Goal: Information Seeking & Learning: Compare options

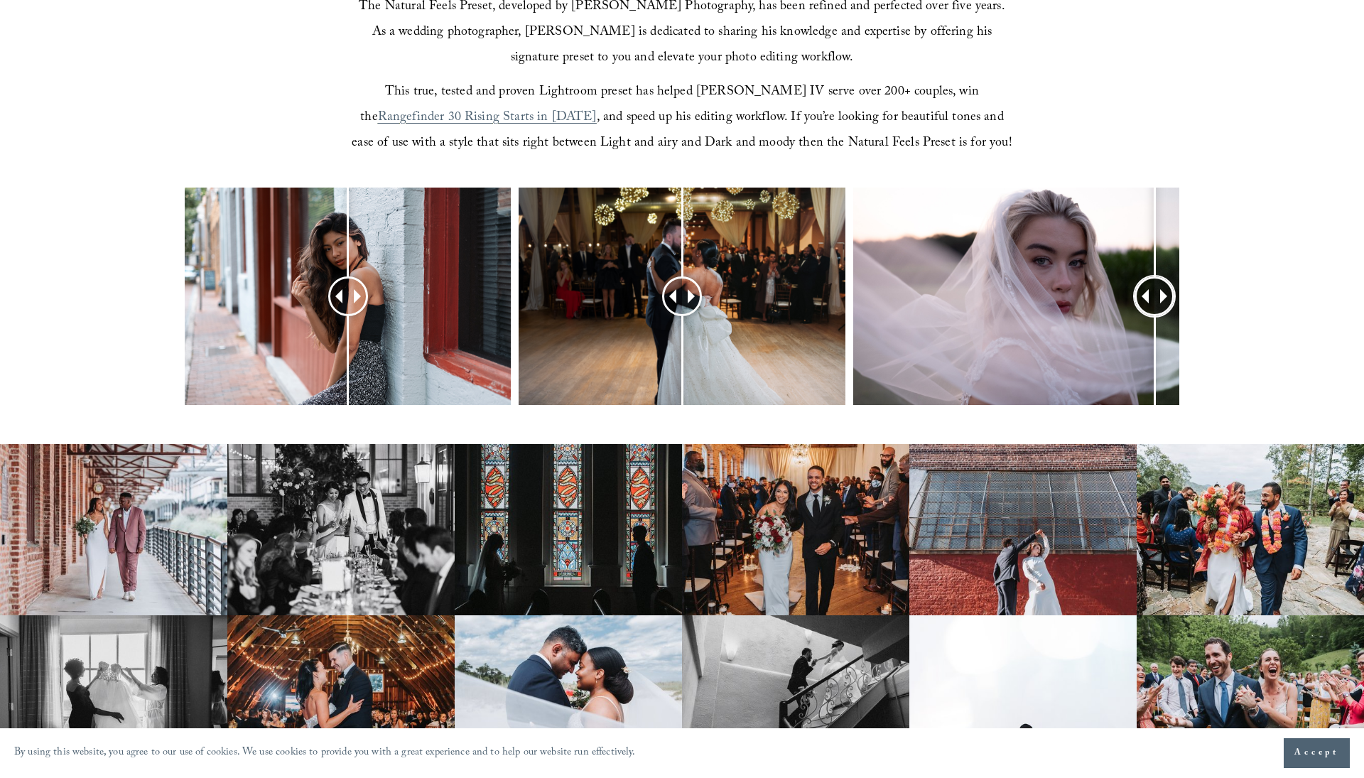
scroll to position [547, 1]
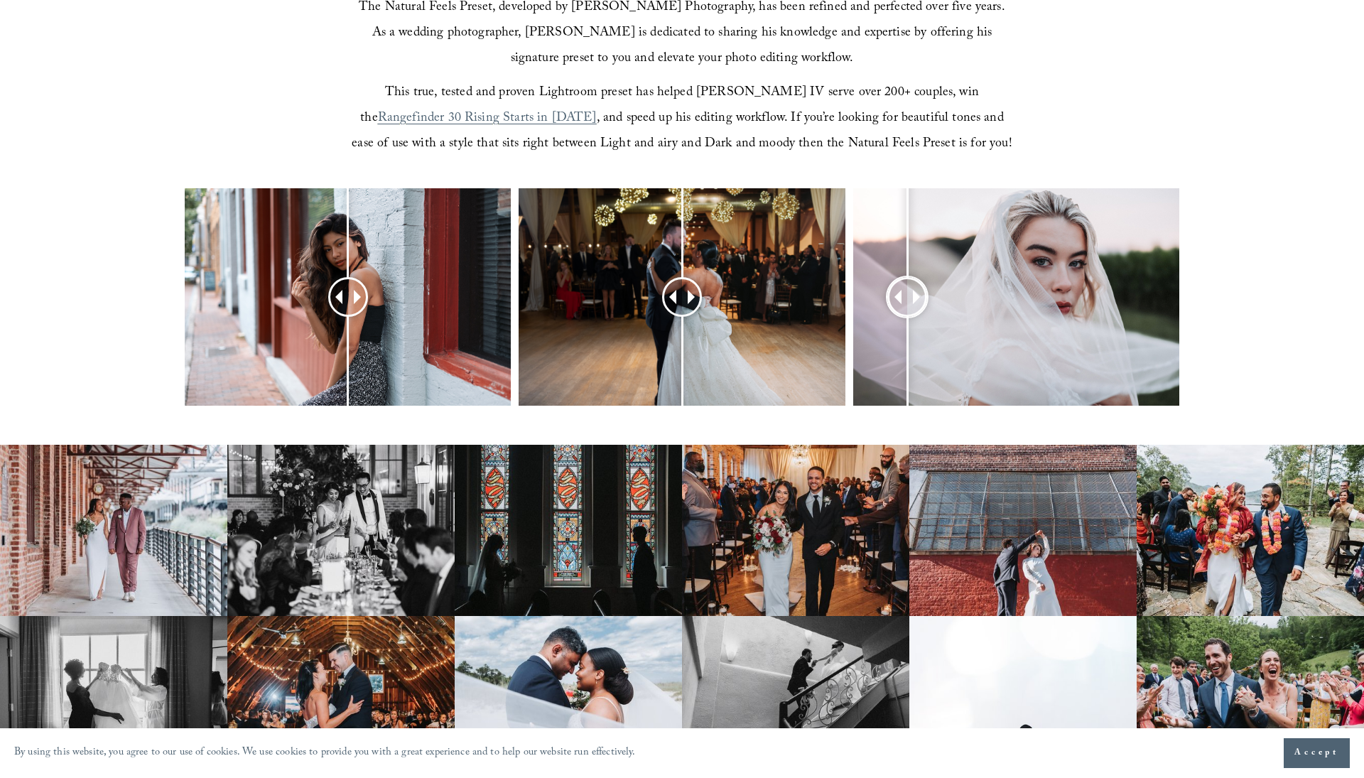
drag, startPoint x: 1024, startPoint y: 300, endPoint x: 907, endPoint y: 281, distance: 118.8
click at [907, 281] on div at bounding box center [907, 297] width 38 height 38
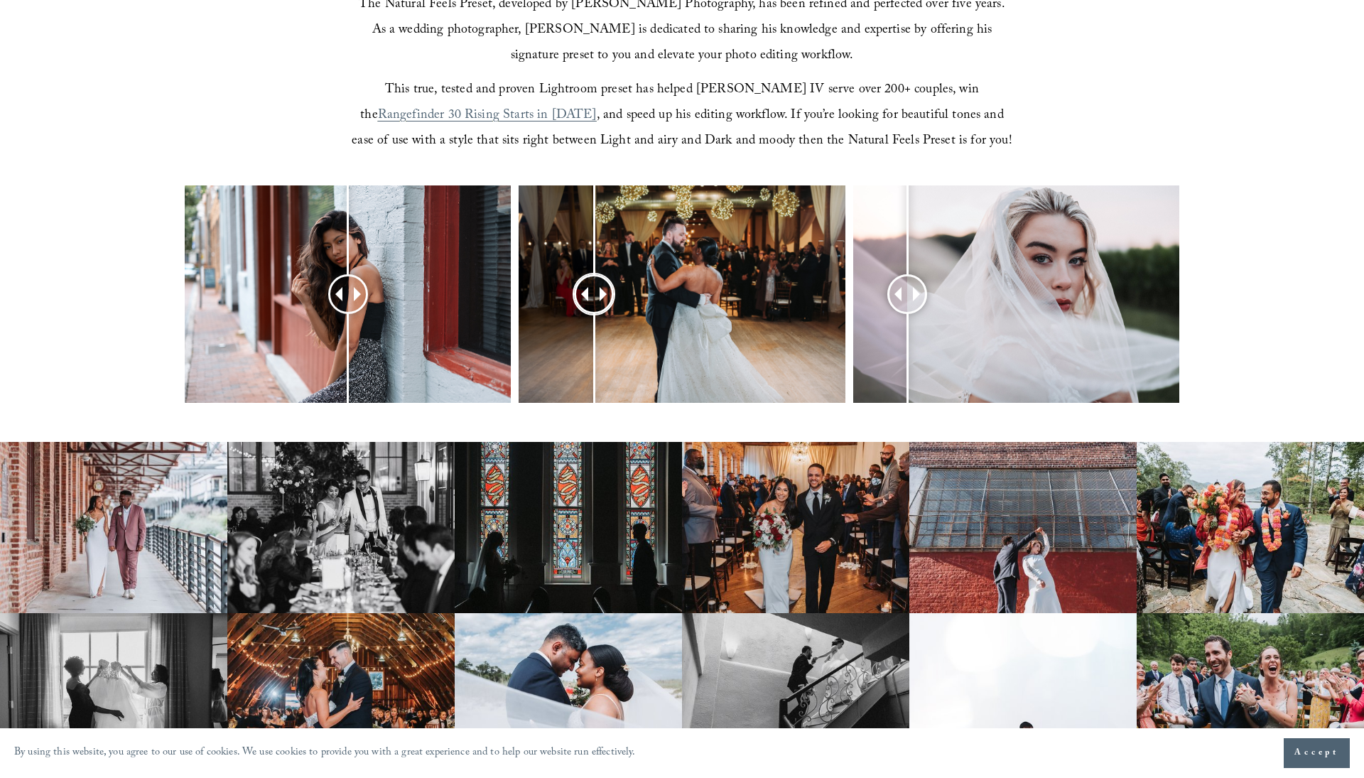
drag, startPoint x: 637, startPoint y: 296, endPoint x: 593, endPoint y: 276, distance: 48.3
click at [593, 276] on div at bounding box center [594, 294] width 38 height 38
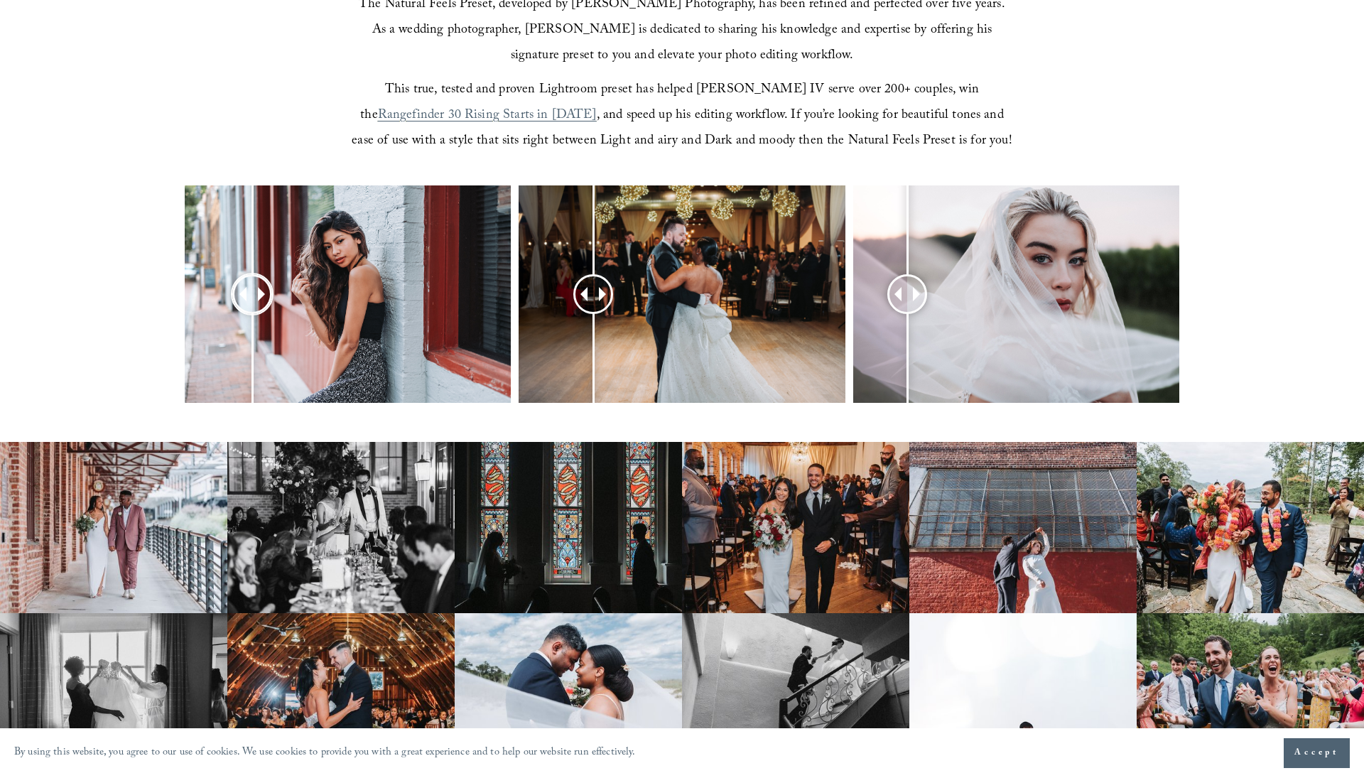
drag, startPoint x: 344, startPoint y: 288, endPoint x: 252, endPoint y: 276, distance: 92.4
click at [252, 276] on div at bounding box center [252, 294] width 38 height 38
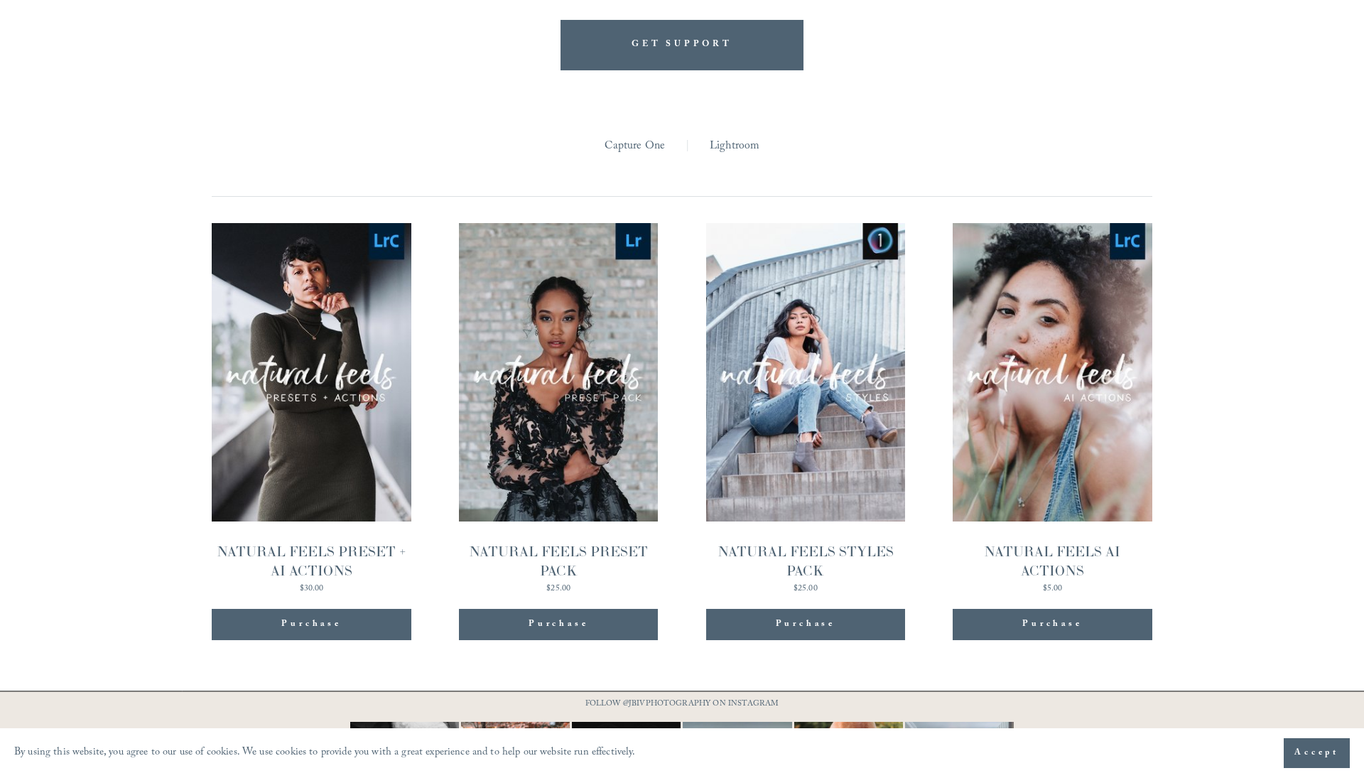
scroll to position [1374, 0]
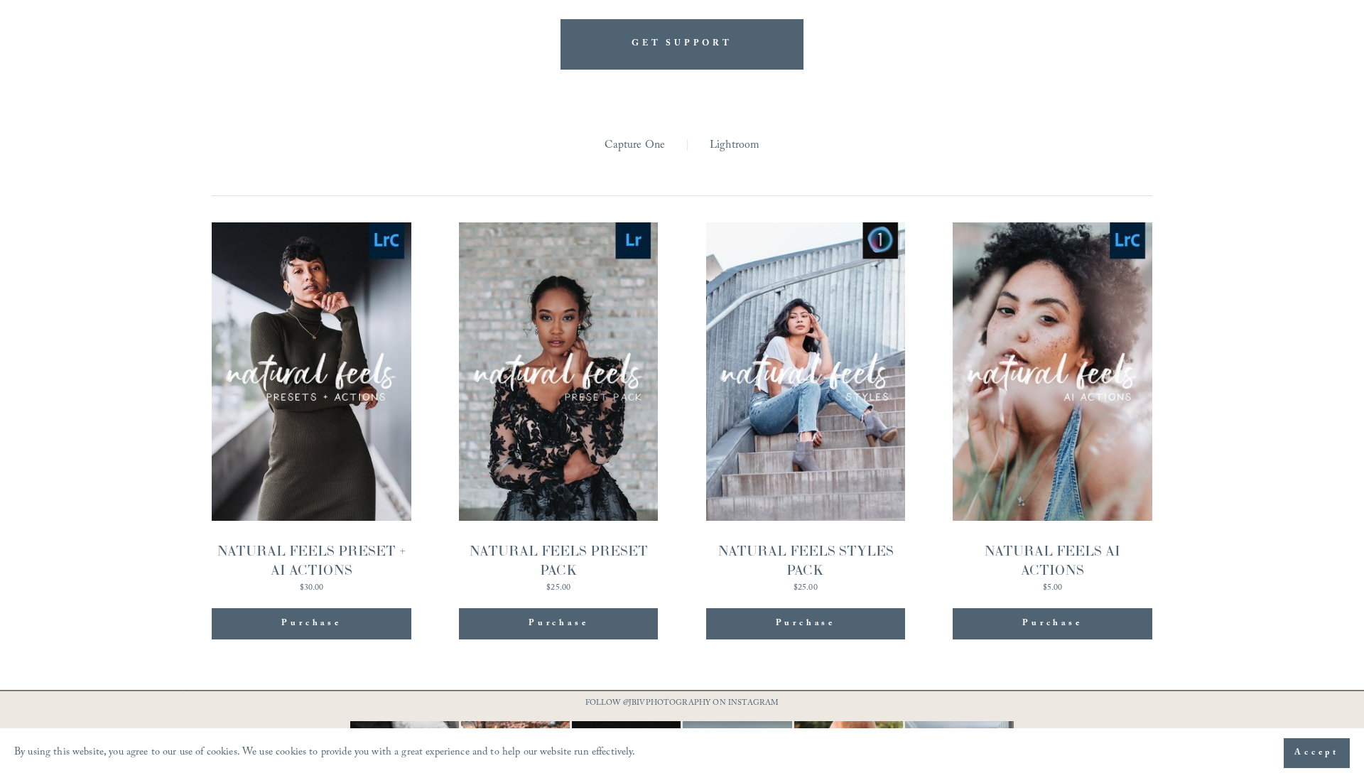
click at [733, 144] on link "Lightroom" at bounding box center [735, 146] width 50 height 22
click at [745, 149] on link "Lightroom" at bounding box center [735, 146] width 50 height 22
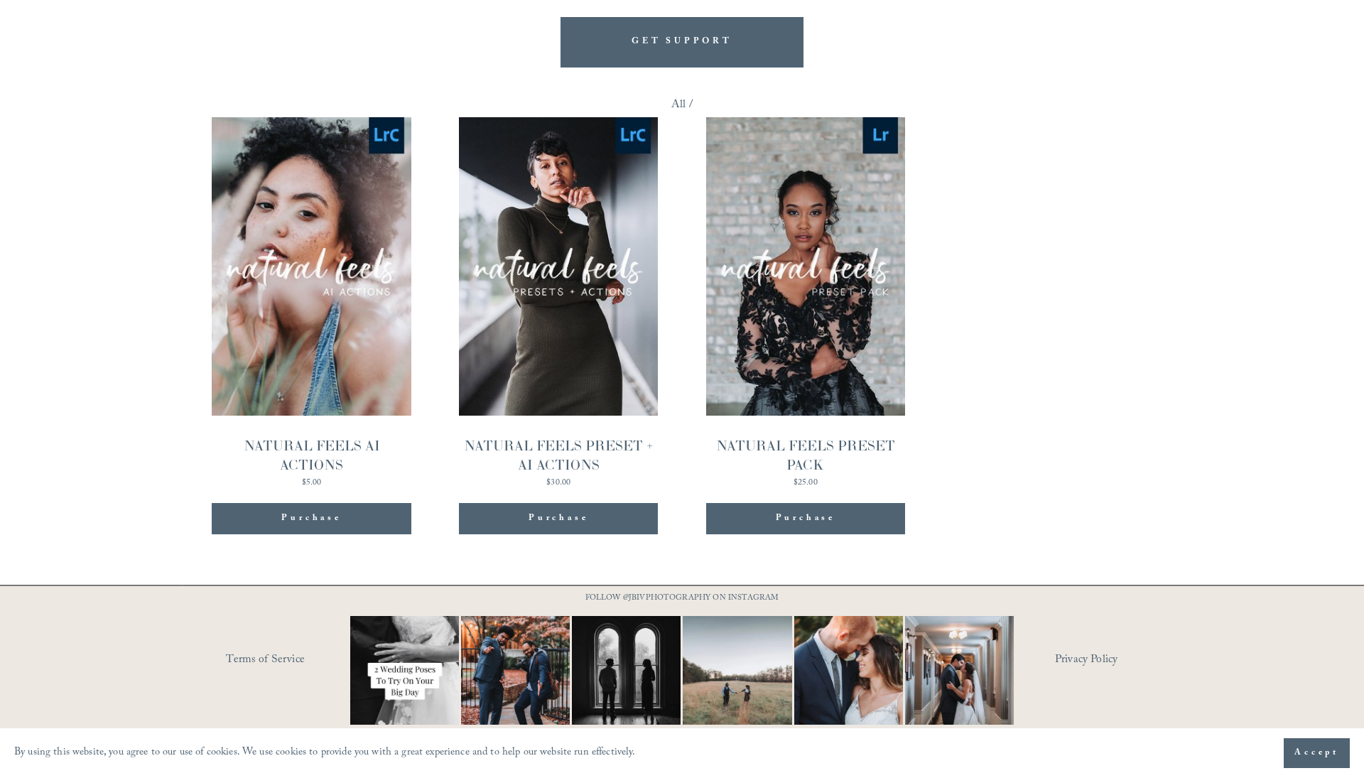
scroll to position [1375, 0]
click at [323, 242] on span "Quick View" at bounding box center [311, 236] width 89 height 39
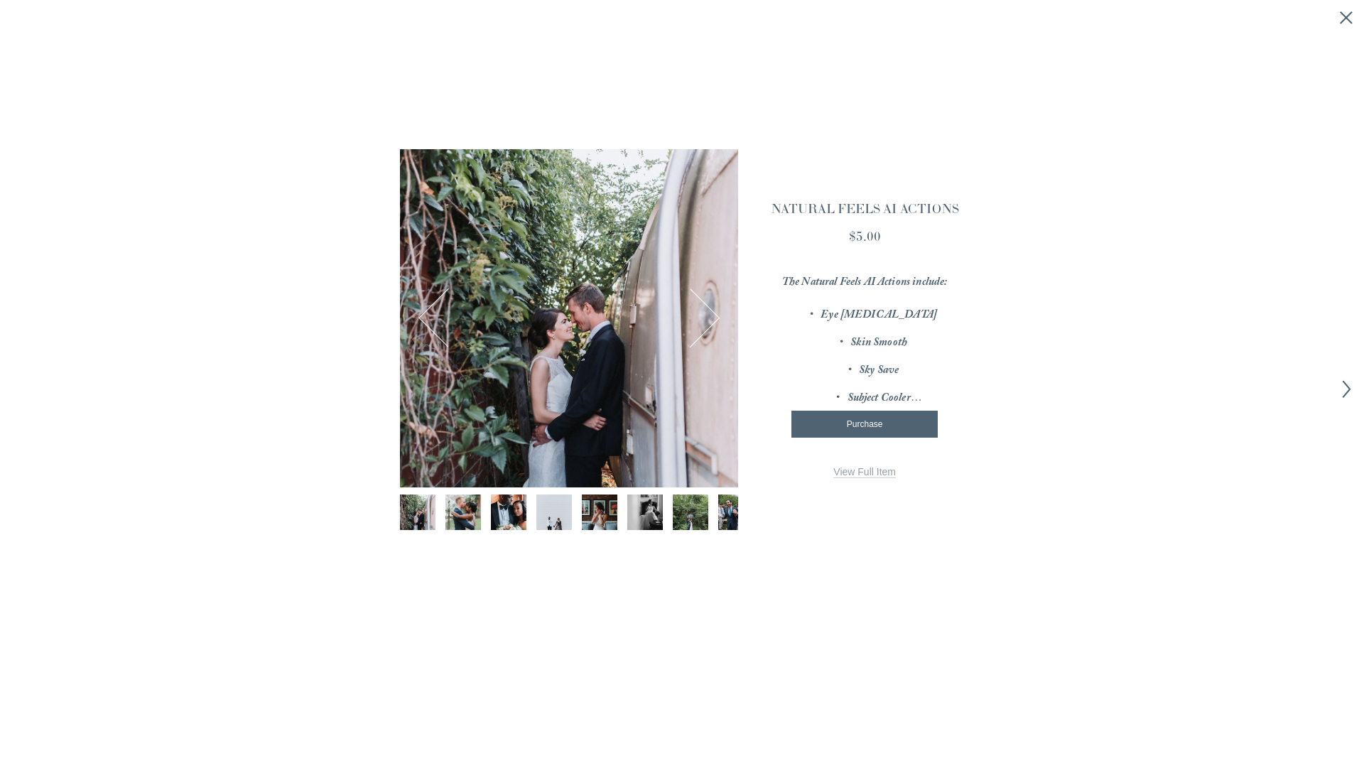
click at [708, 311] on button "Next Image" at bounding box center [690, 318] width 55 height 55
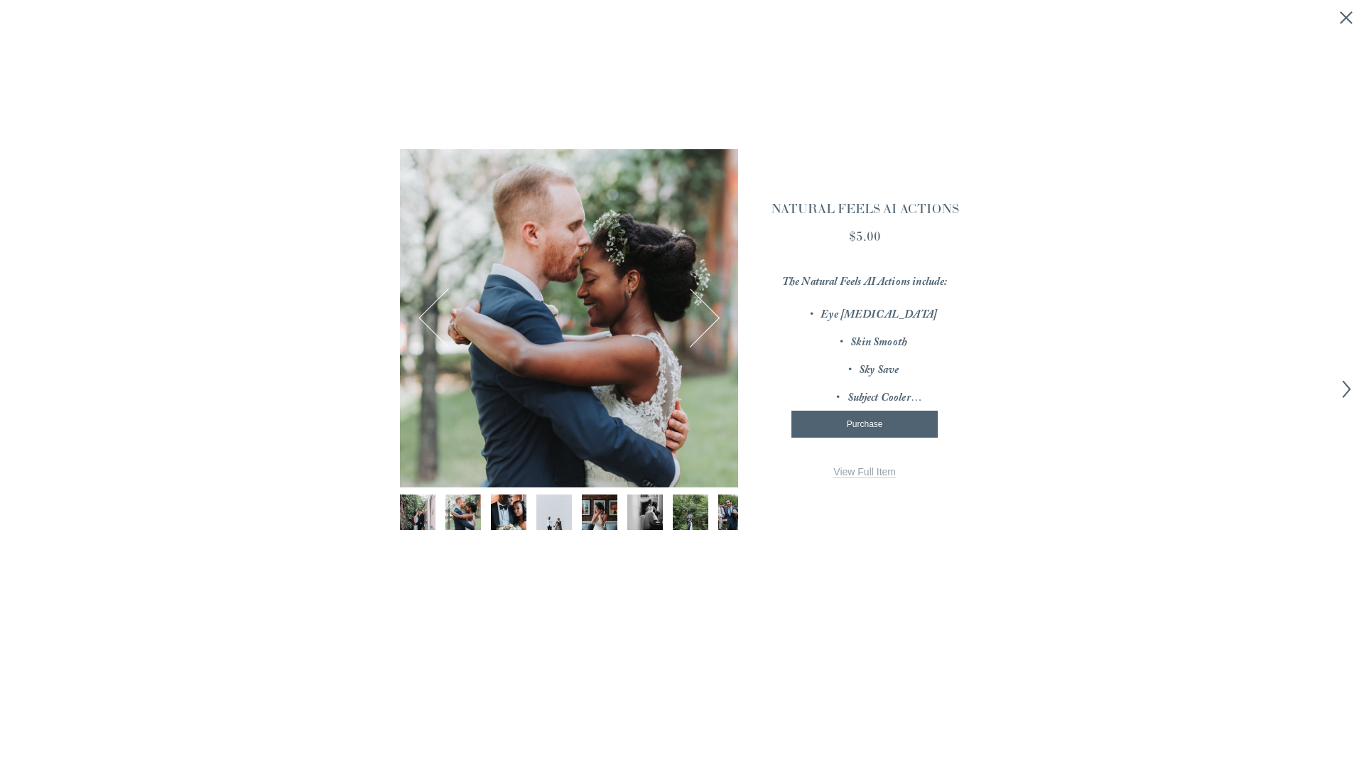
click at [709, 320] on button "Next Image" at bounding box center [690, 318] width 55 height 55
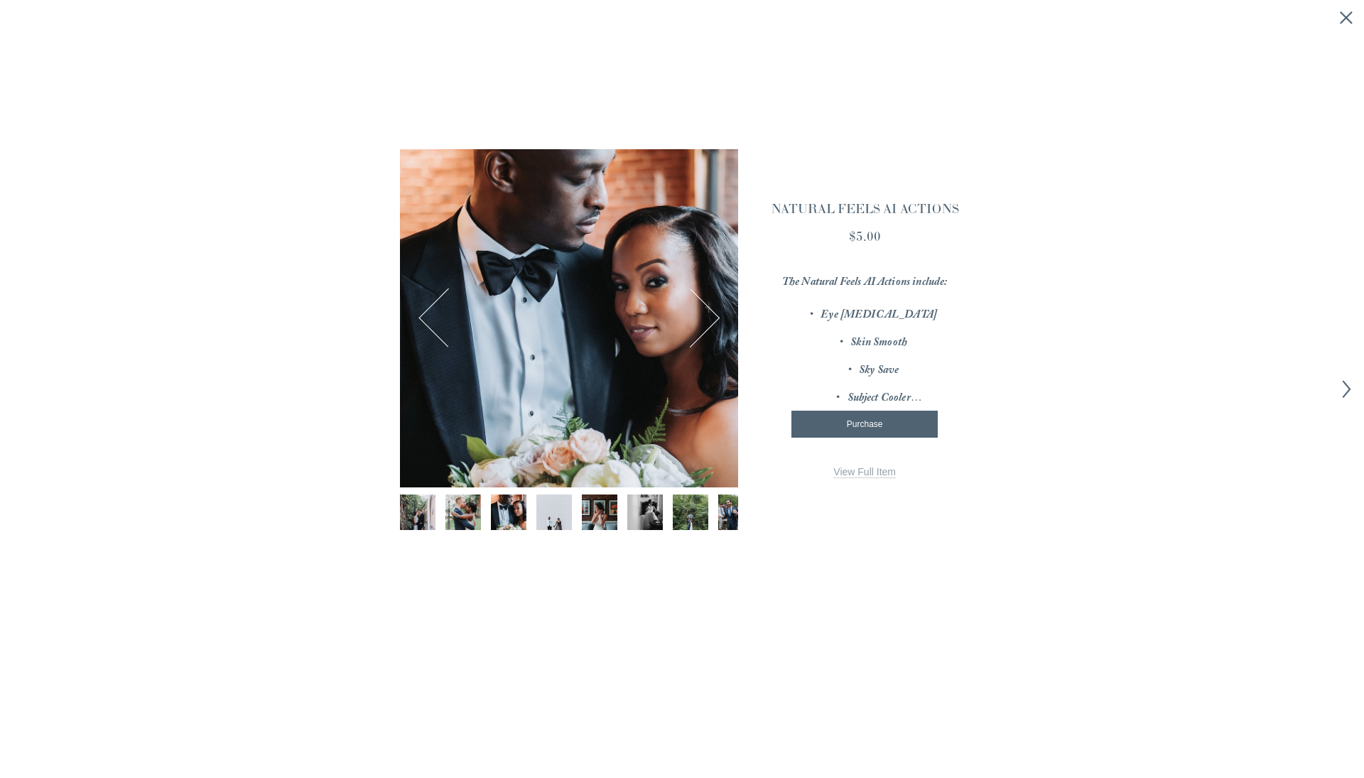
click at [709, 320] on button "Next Image" at bounding box center [690, 318] width 55 height 55
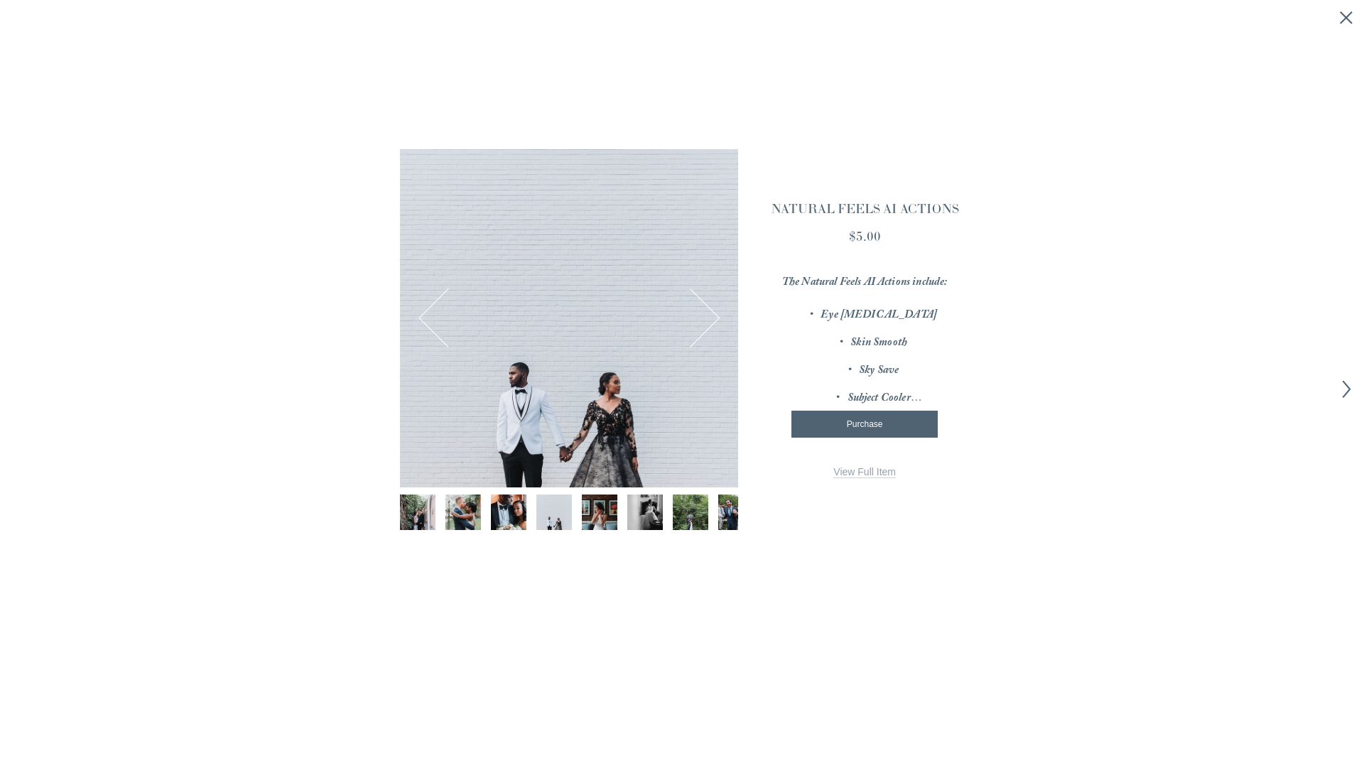
click at [709, 320] on button "Next Image" at bounding box center [690, 318] width 55 height 55
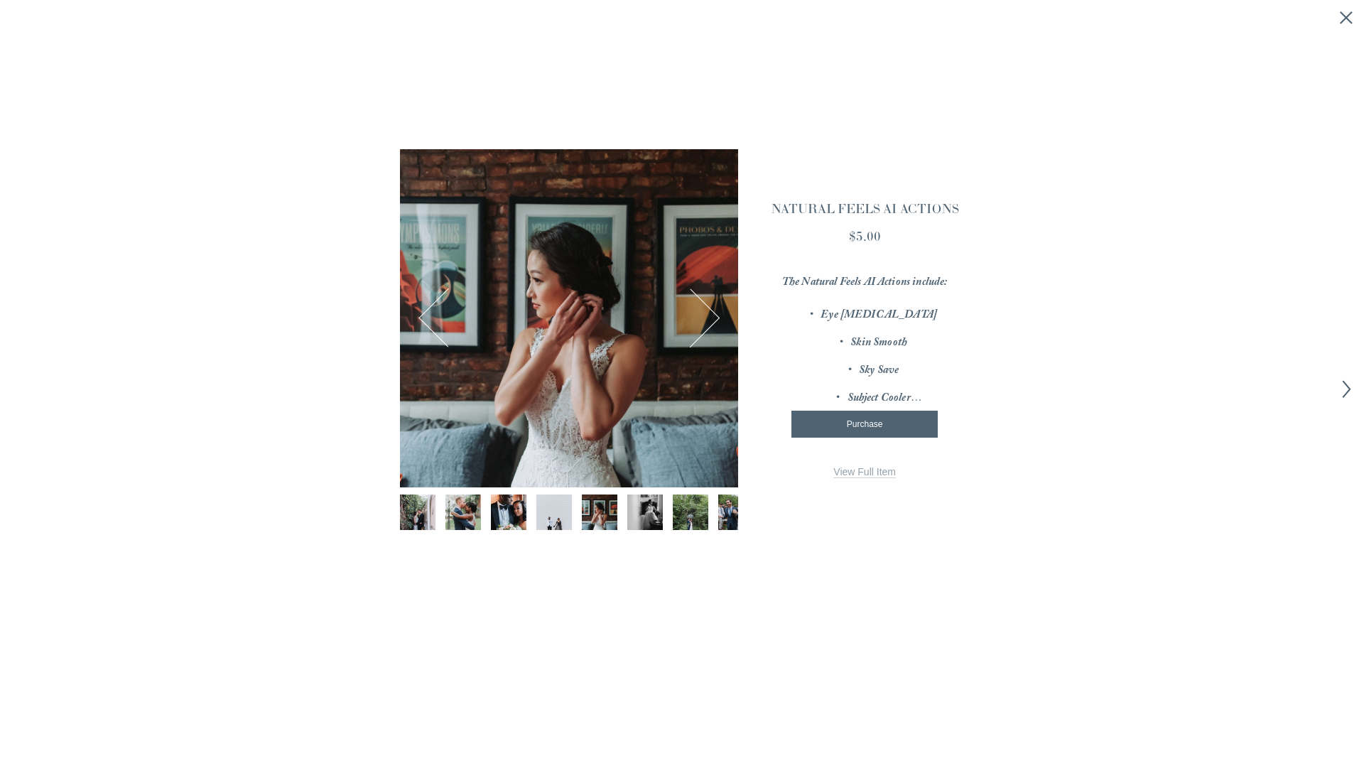
click at [709, 320] on button "Next Image" at bounding box center [690, 318] width 55 height 55
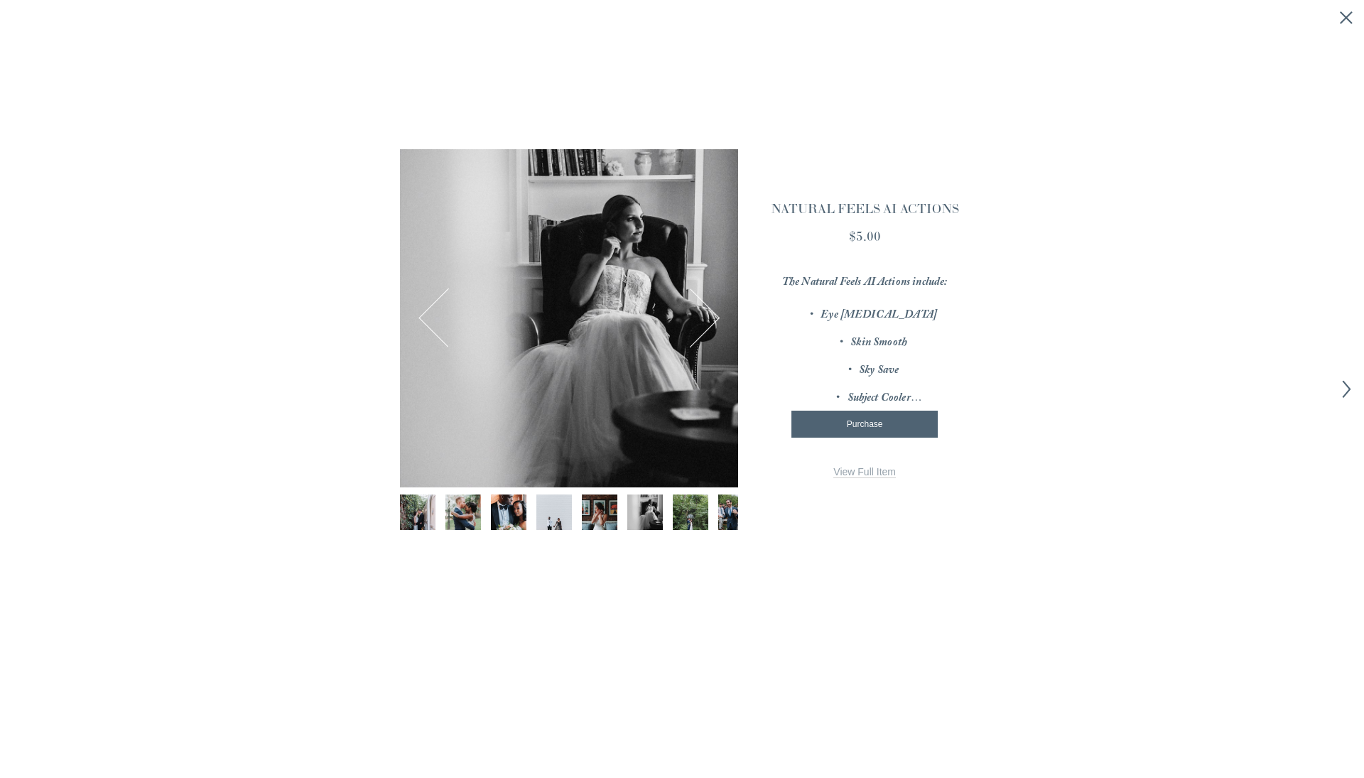
click at [709, 320] on button "Next Image" at bounding box center [690, 318] width 55 height 55
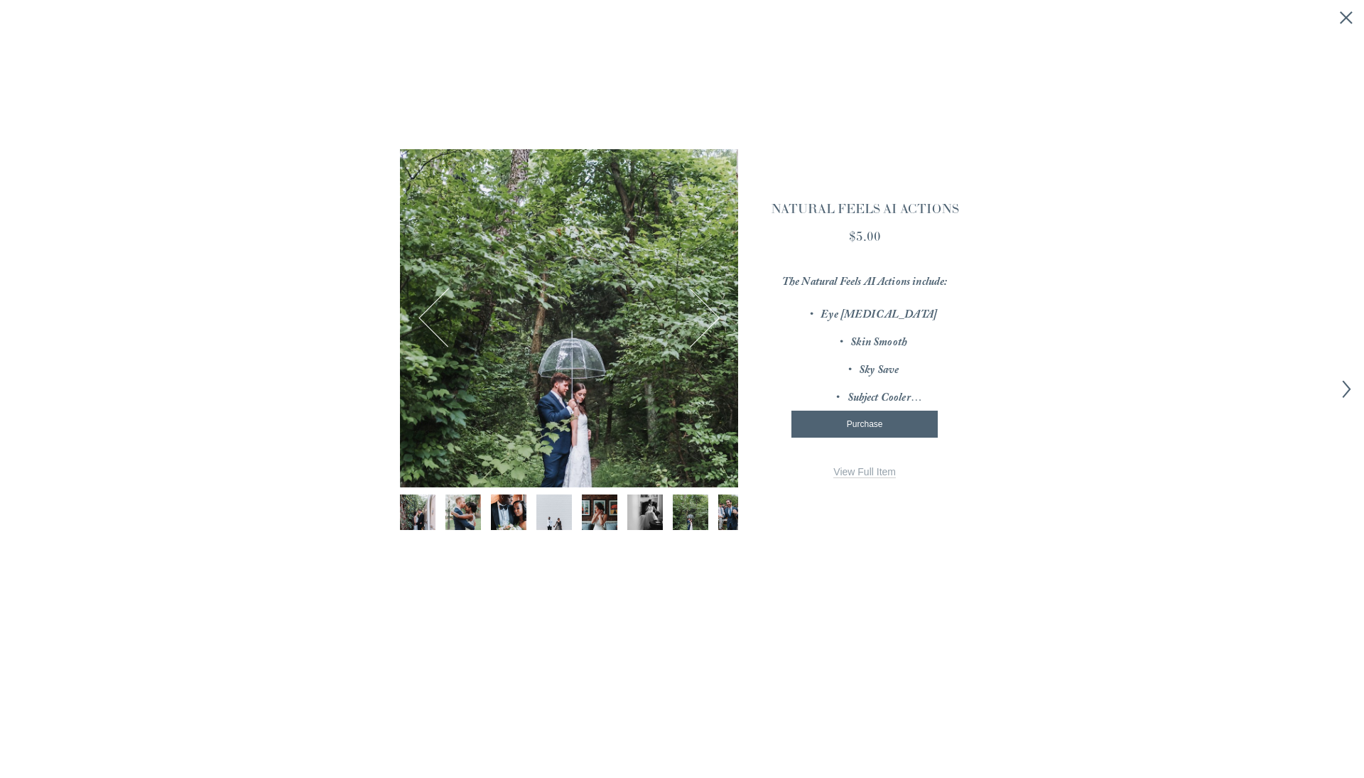
click at [709, 320] on button "Next Image" at bounding box center [690, 318] width 55 height 55
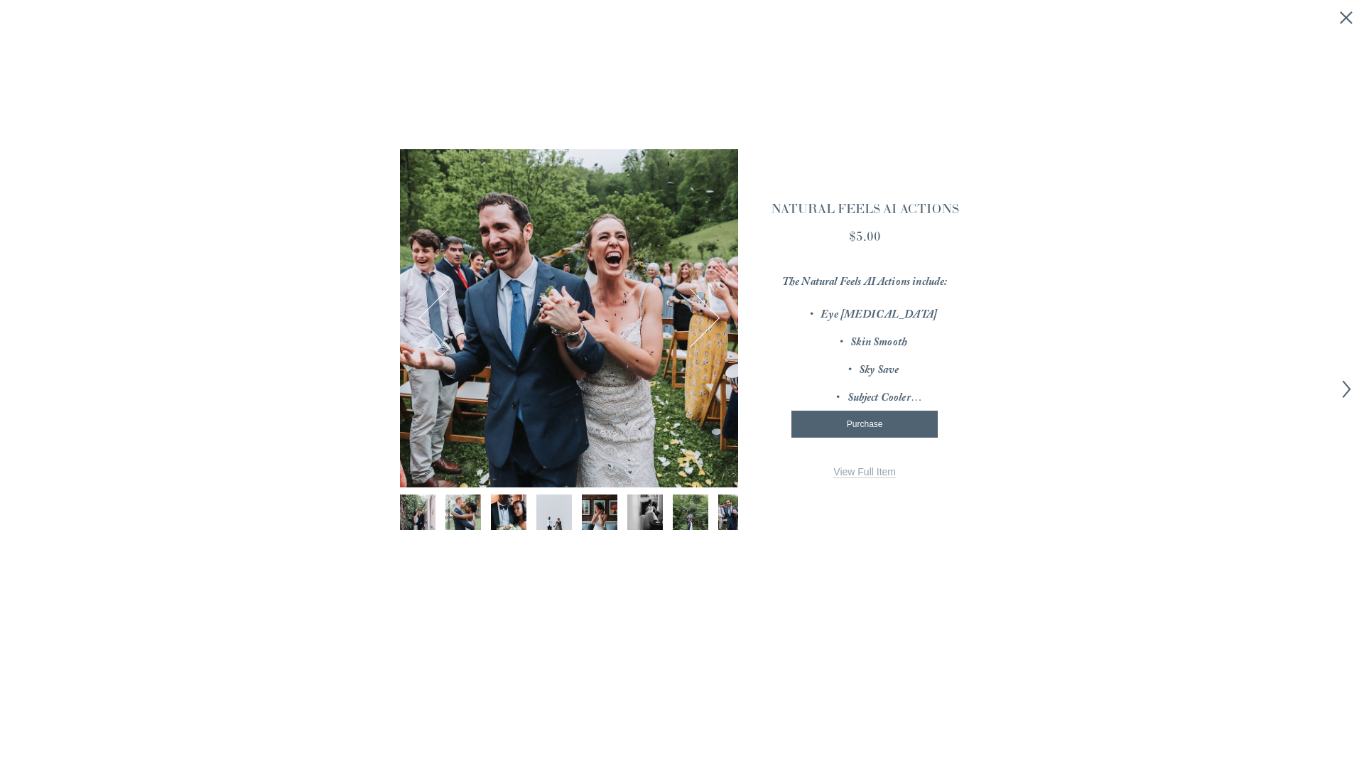
click at [709, 320] on button "Next Image" at bounding box center [690, 318] width 55 height 55
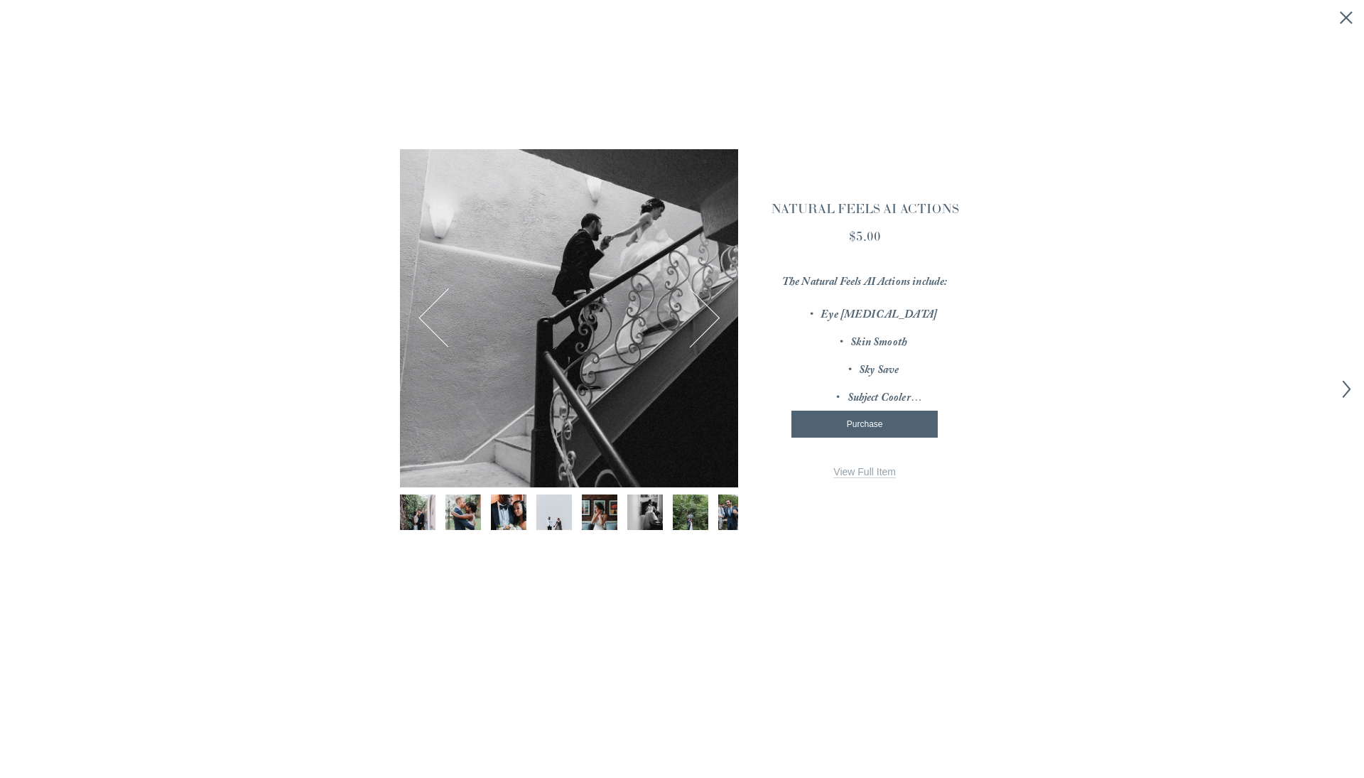
click at [709, 320] on button "Next Image" at bounding box center [690, 318] width 55 height 55
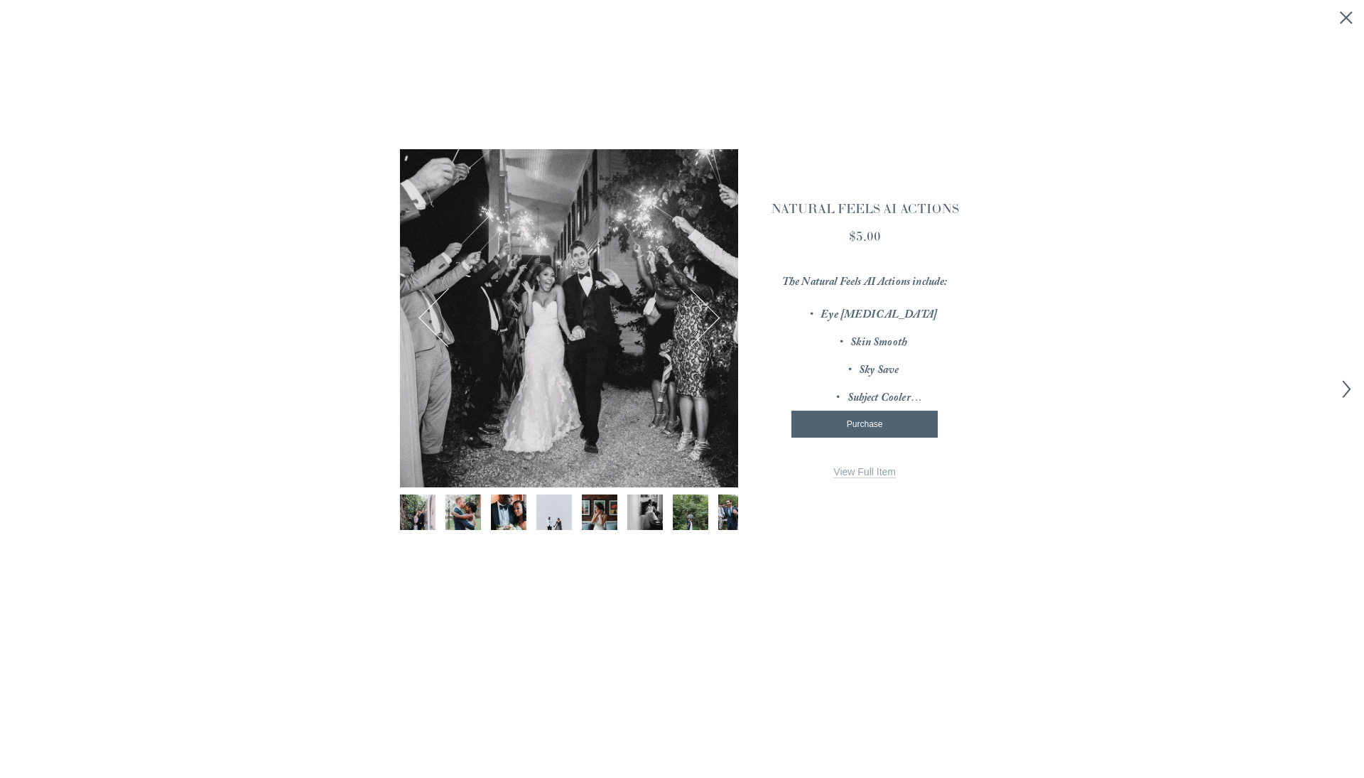
click at [709, 320] on button "Next Image" at bounding box center [690, 318] width 55 height 55
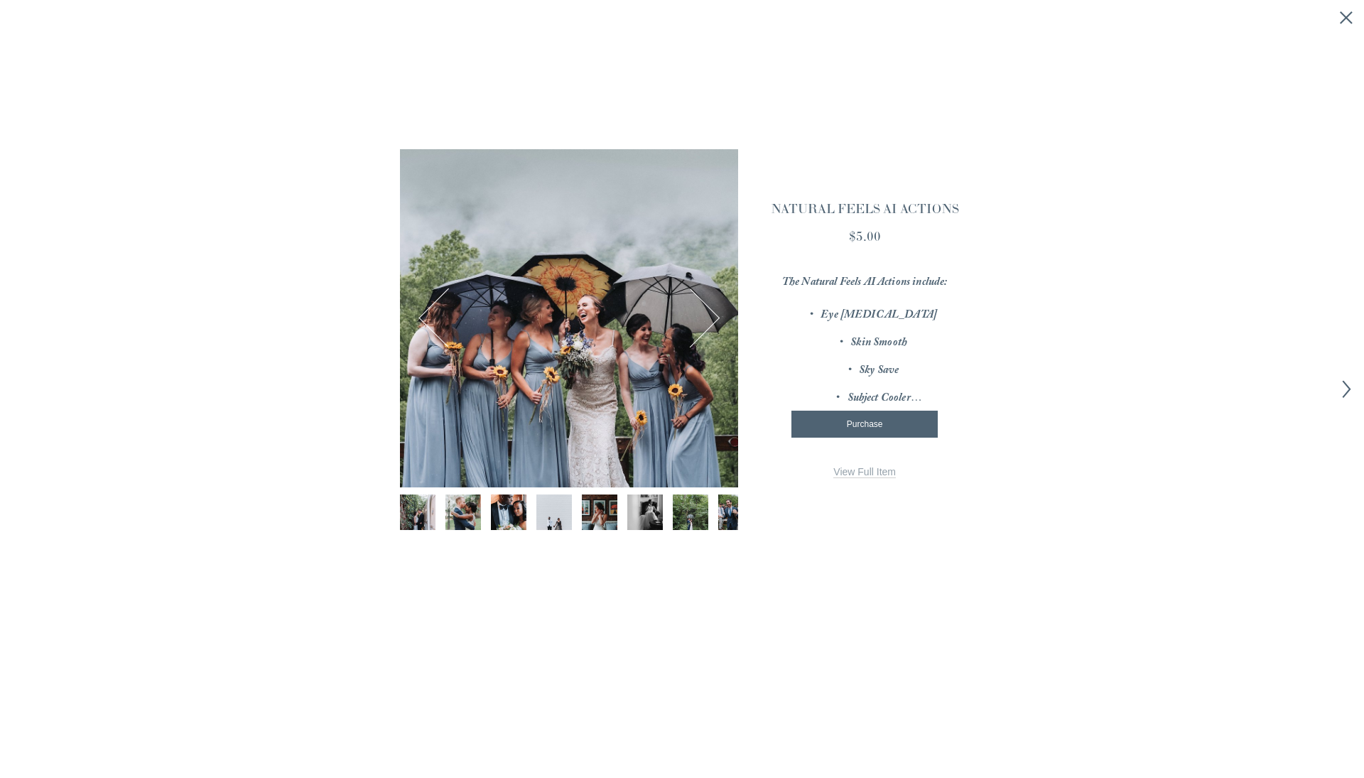
click at [709, 320] on button "Next Image" at bounding box center [690, 318] width 55 height 55
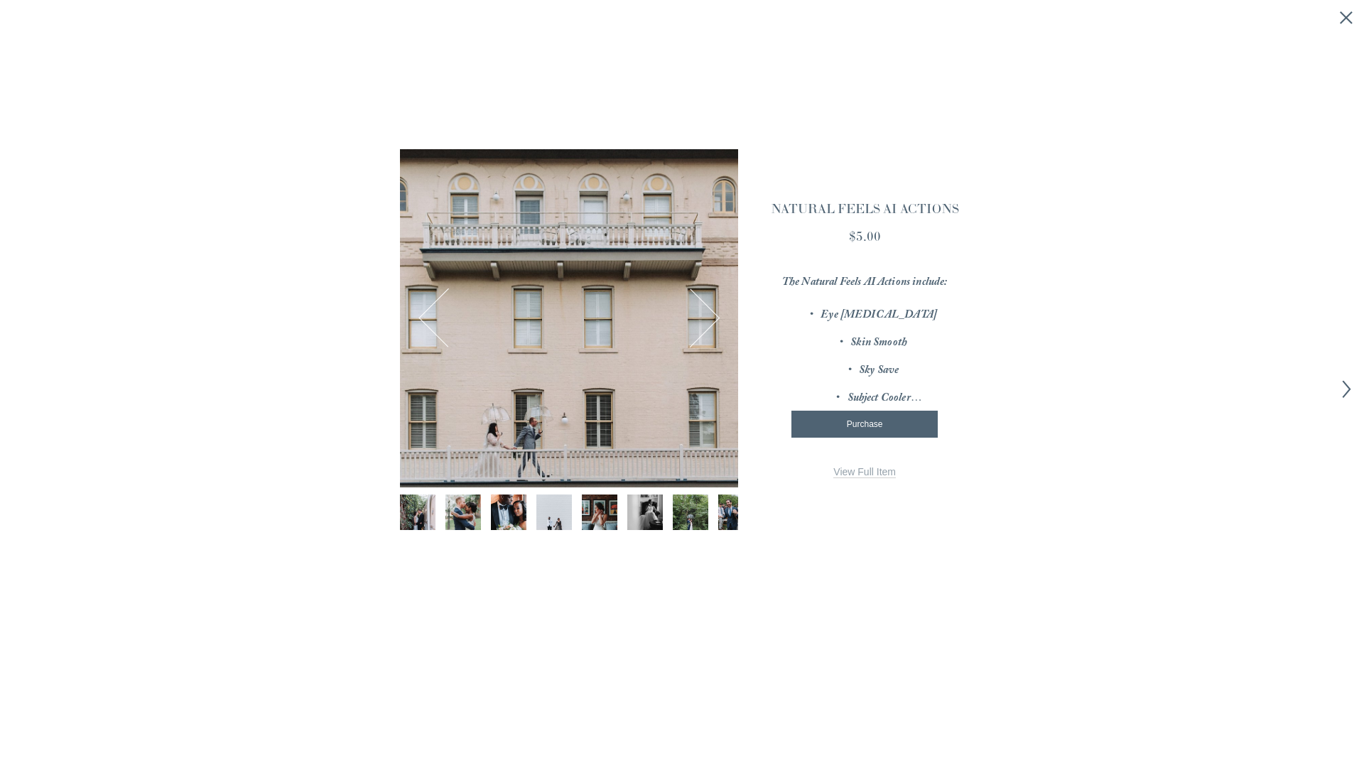
click at [709, 320] on button "Next Image" at bounding box center [690, 318] width 55 height 55
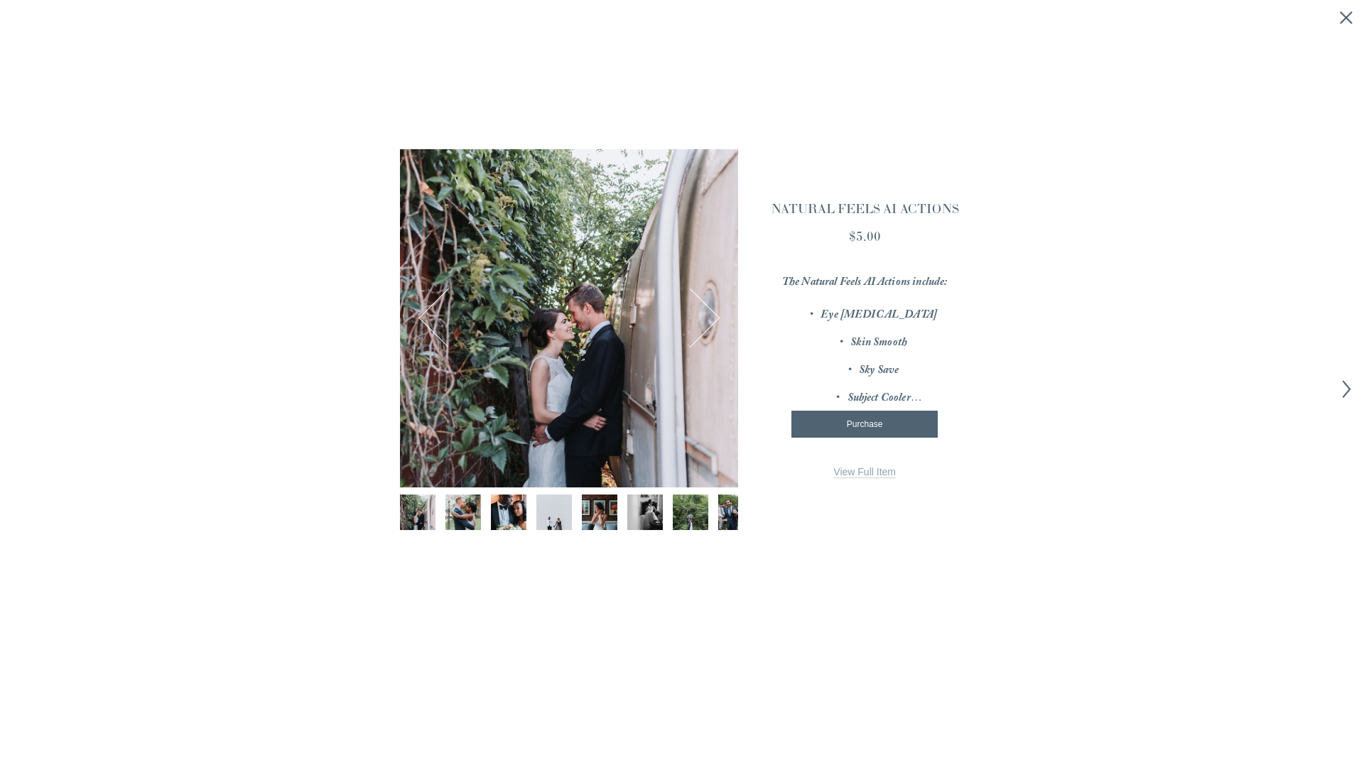
click at [709, 320] on button "Next Image" at bounding box center [690, 318] width 55 height 55
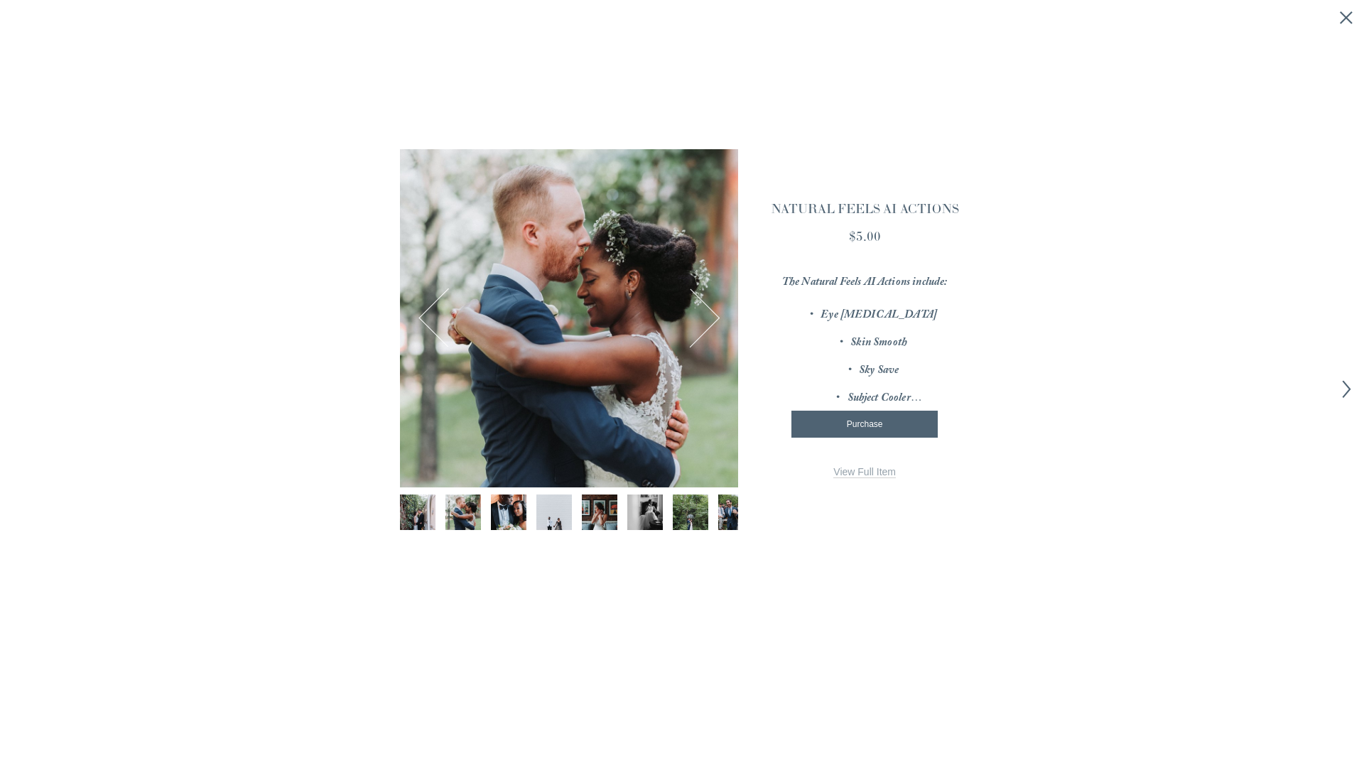
click at [709, 320] on button "Next Image" at bounding box center [690, 318] width 55 height 55
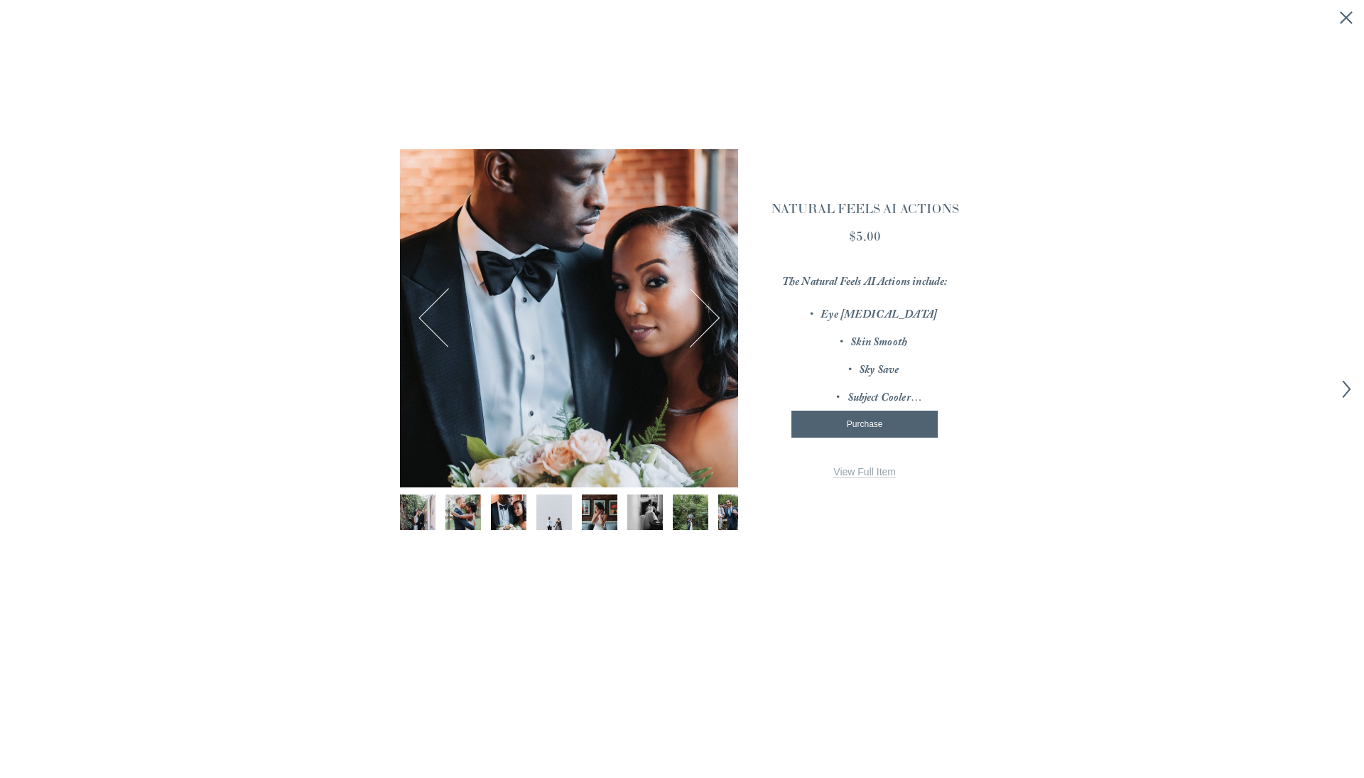
click at [709, 320] on button "Next Image" at bounding box center [690, 318] width 55 height 55
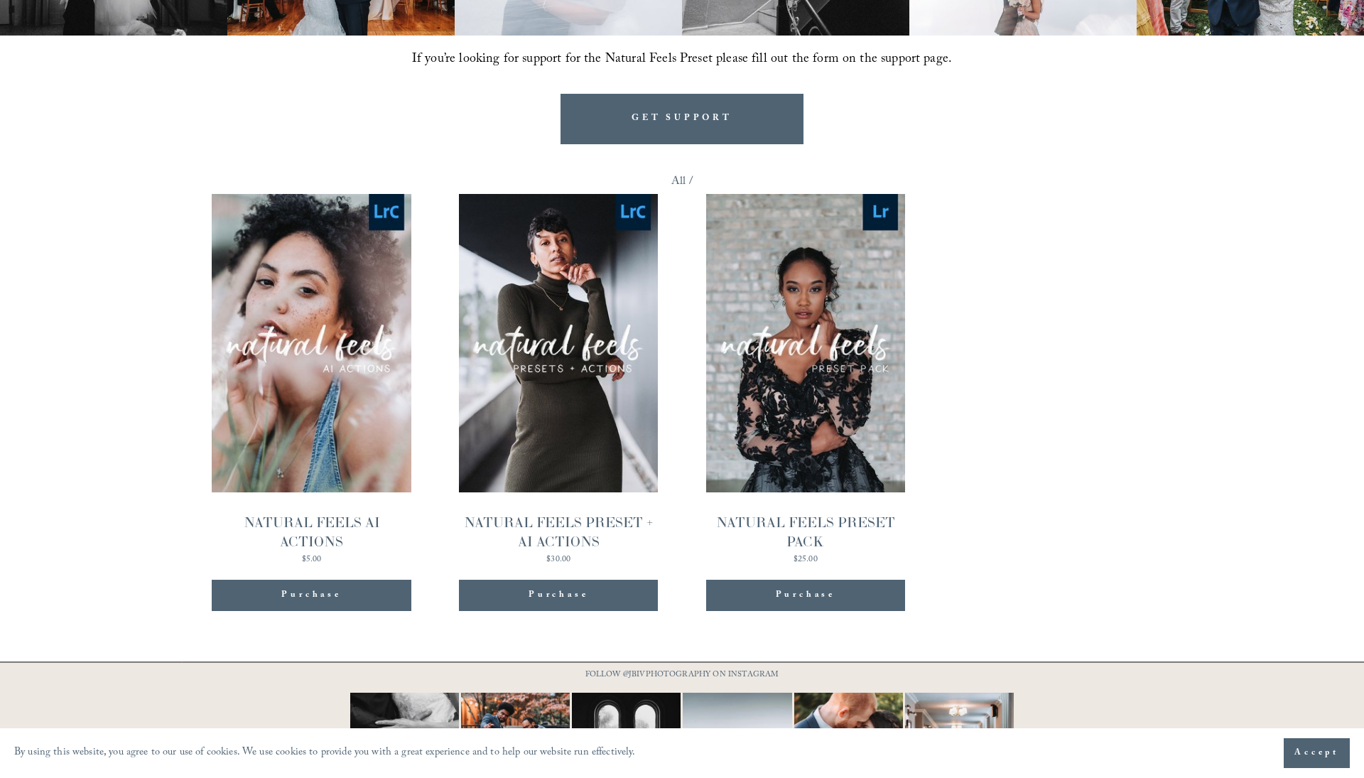
scroll to position [1320, 0]
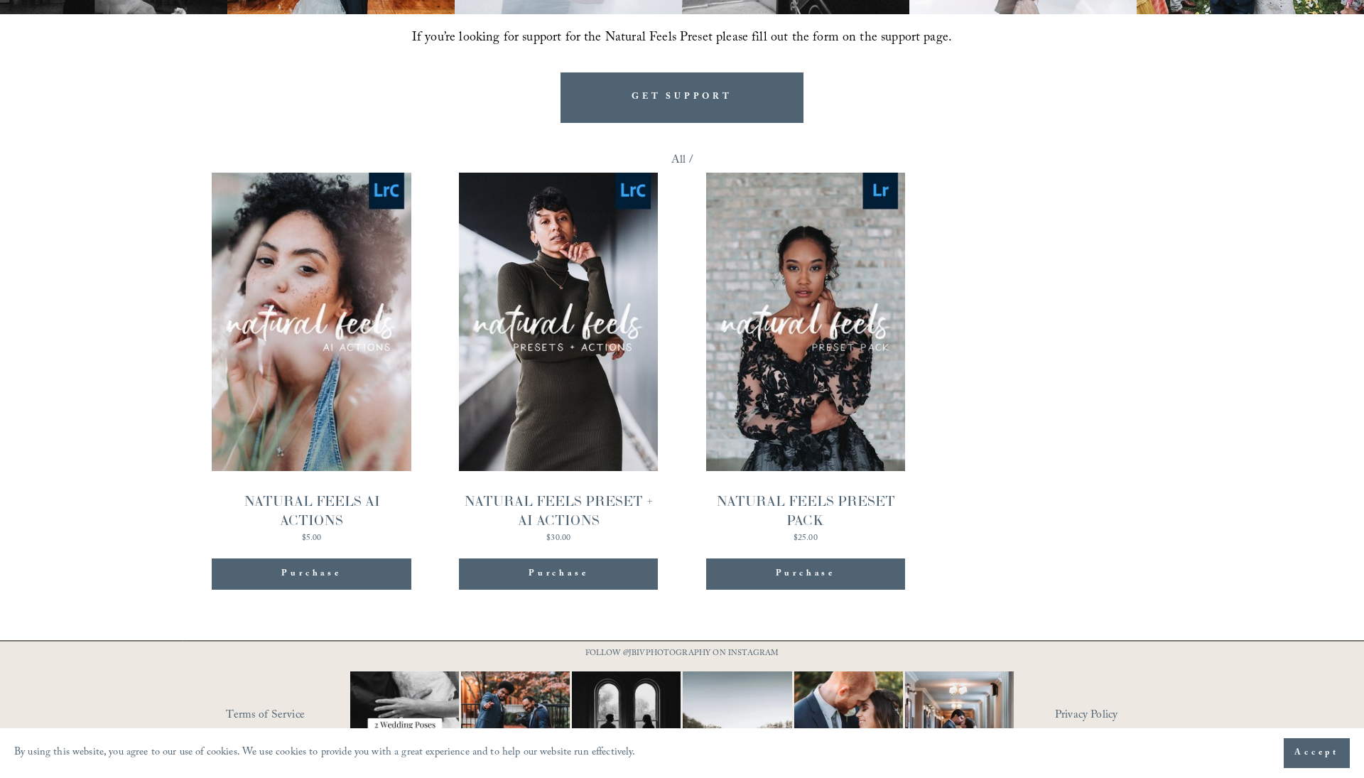
click at [555, 341] on link "Quick View NATURAL FEELS PRESET + AI ACTIONS $30.00" at bounding box center [558, 358] width 199 height 370
click at [324, 377] on link "Quick View NATURAL FEELS AI ACTIONS $5.00" at bounding box center [311, 358] width 199 height 370
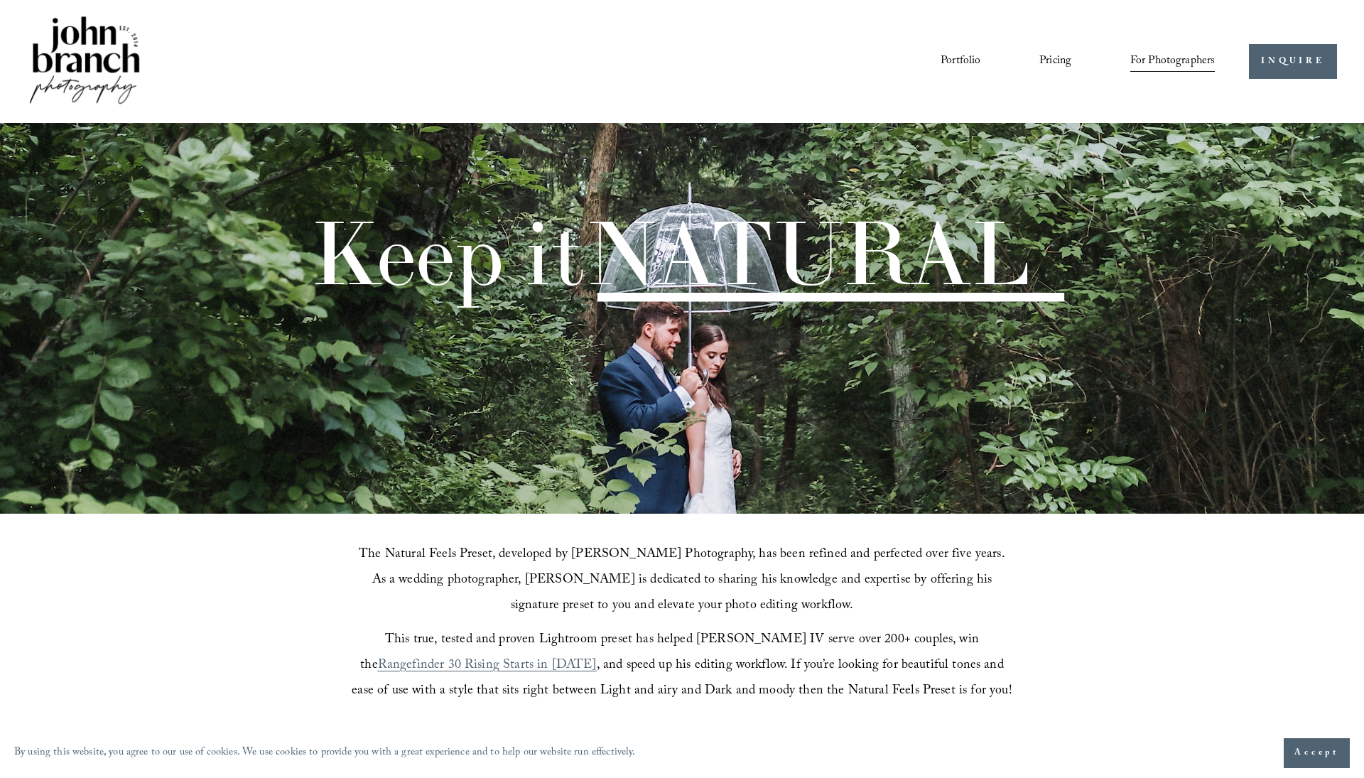
scroll to position [0, 0]
click at [0, 0] on span "Presets" at bounding box center [0, 0] width 0 height 0
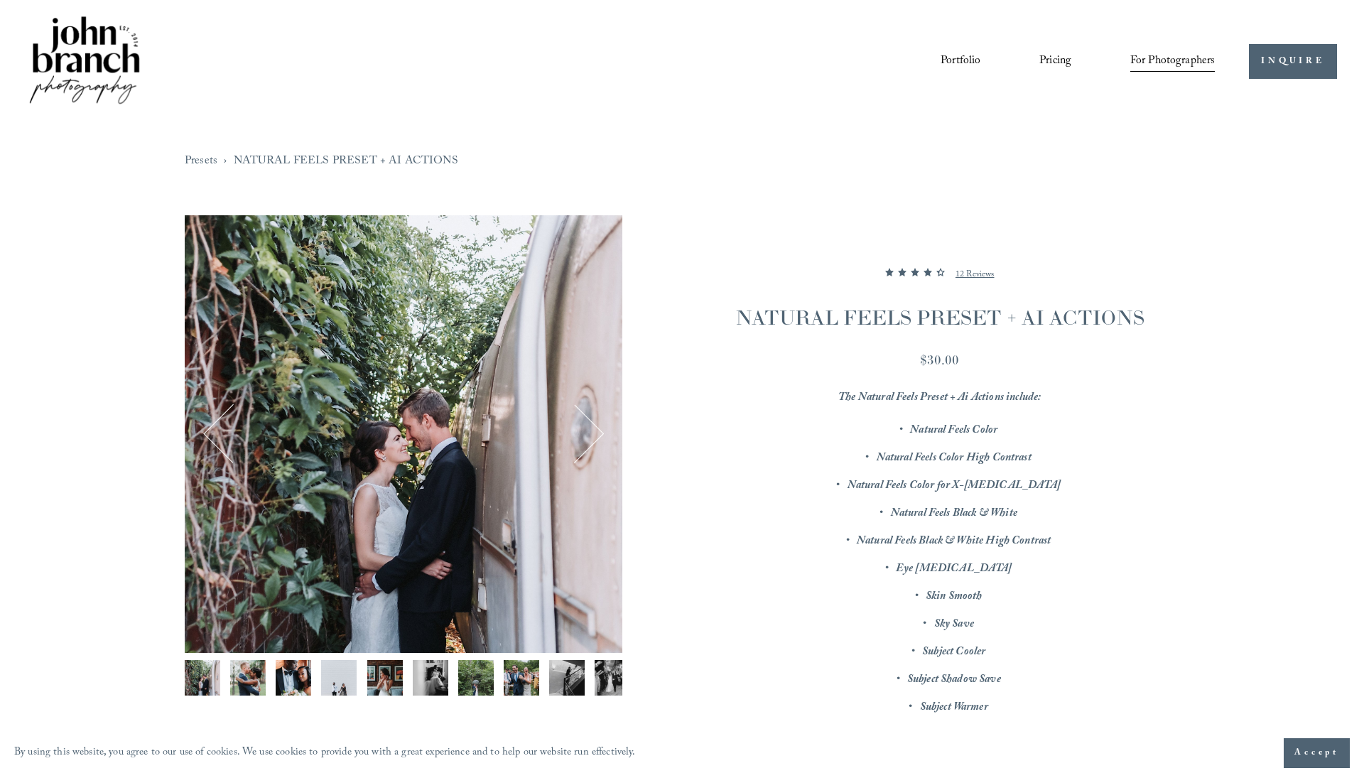
click at [598, 430] on button "Next" at bounding box center [574, 433] width 55 height 55
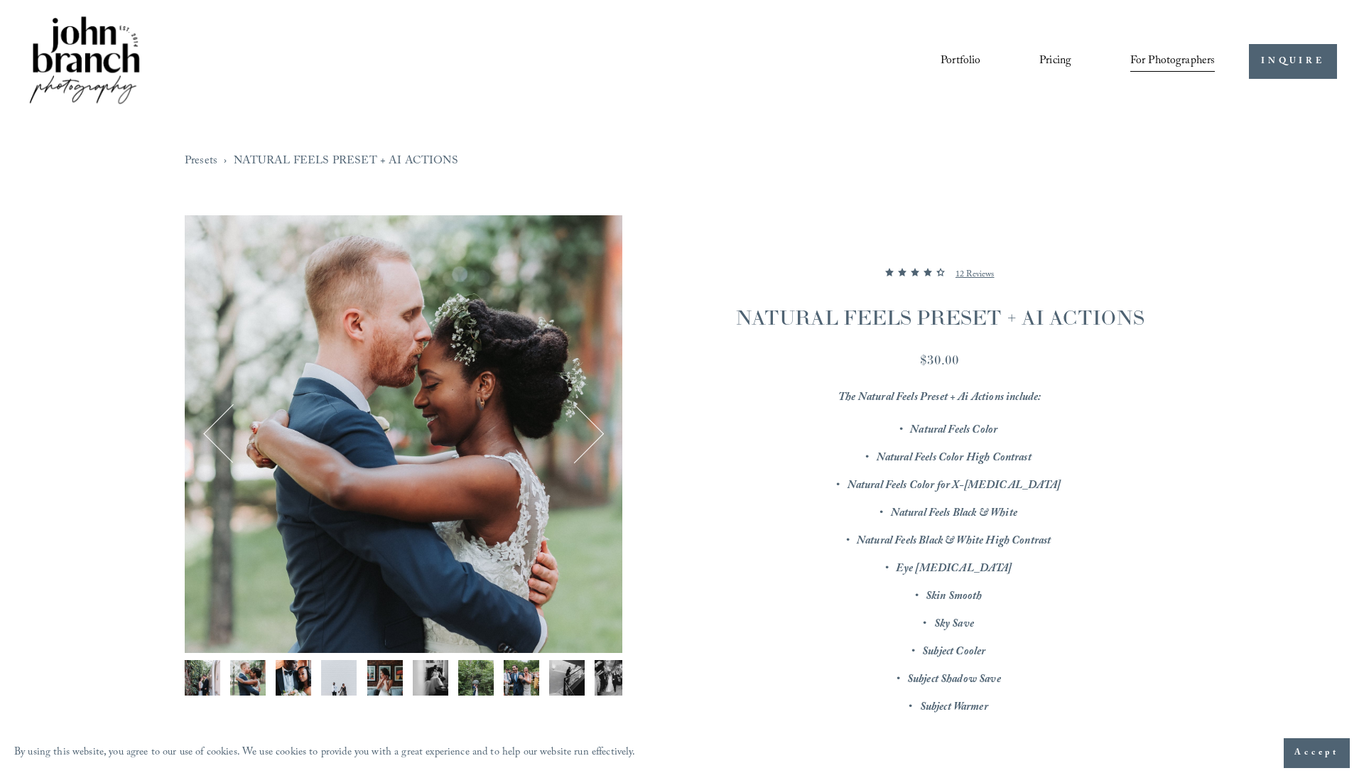
click at [598, 430] on button "Next" at bounding box center [574, 433] width 55 height 55
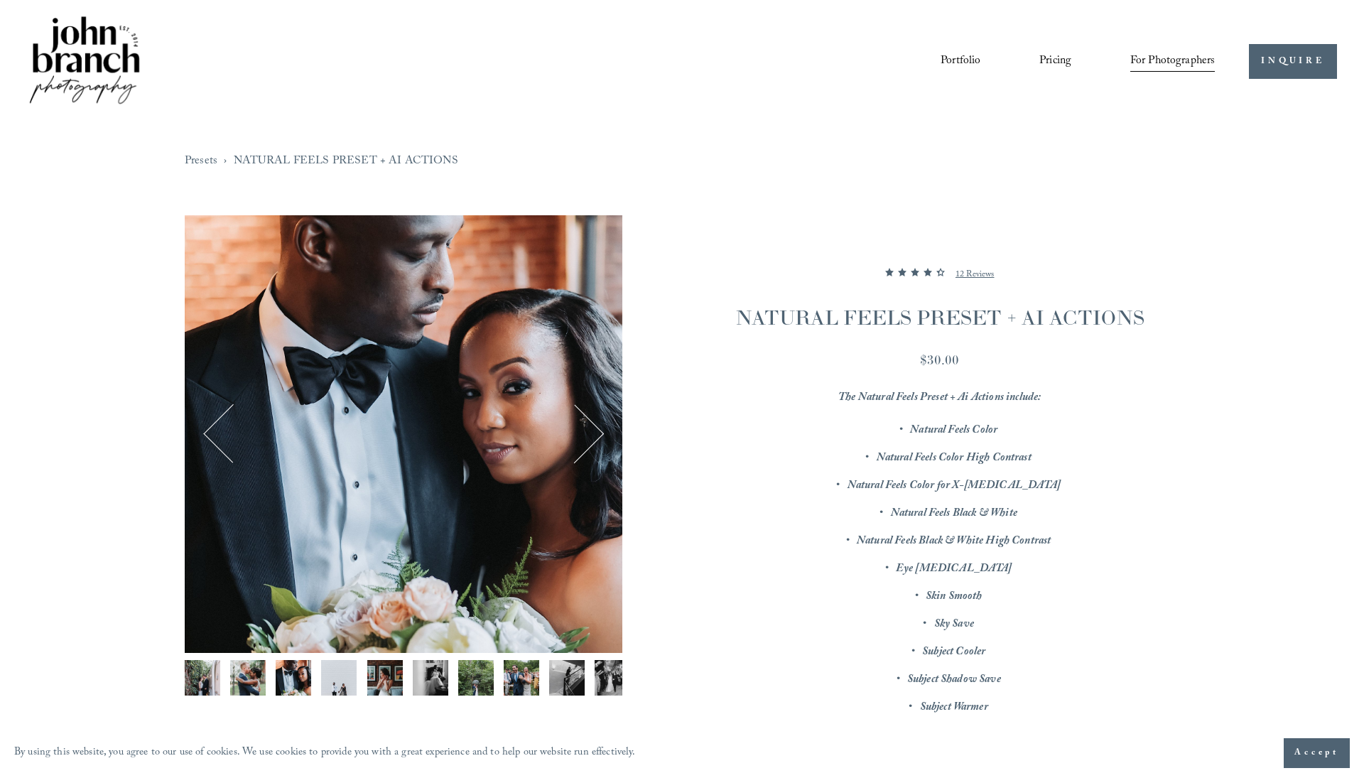
click at [598, 430] on button "Next" at bounding box center [574, 433] width 55 height 55
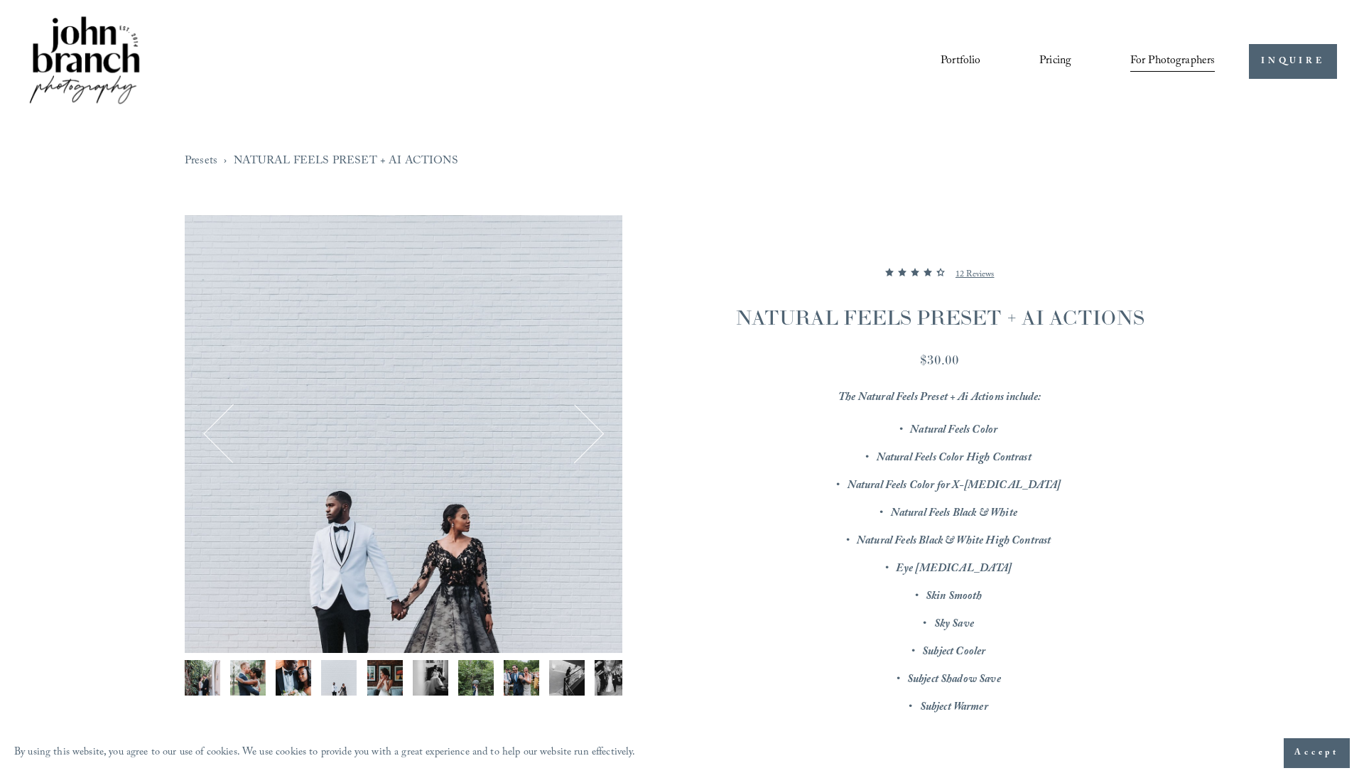
click at [598, 430] on button "Next" at bounding box center [574, 433] width 55 height 55
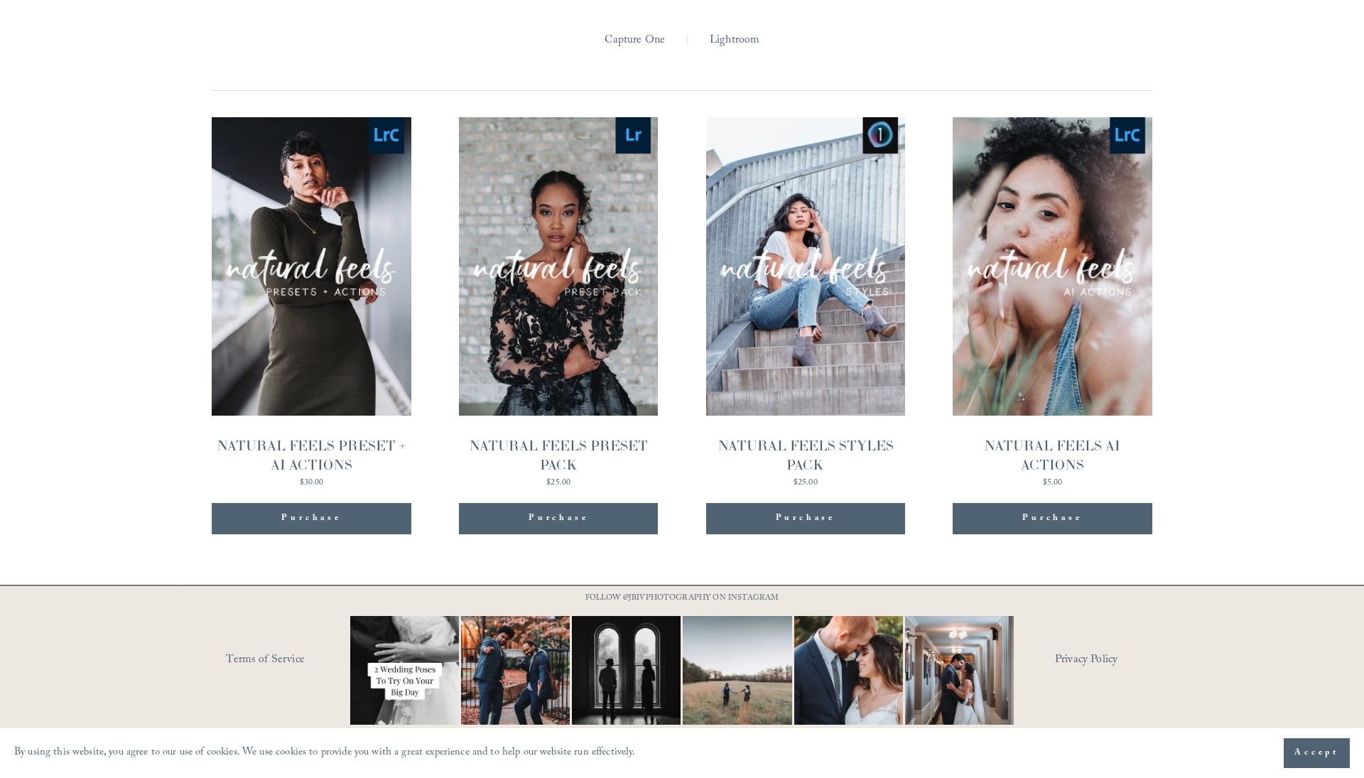
scroll to position [1478, 0]
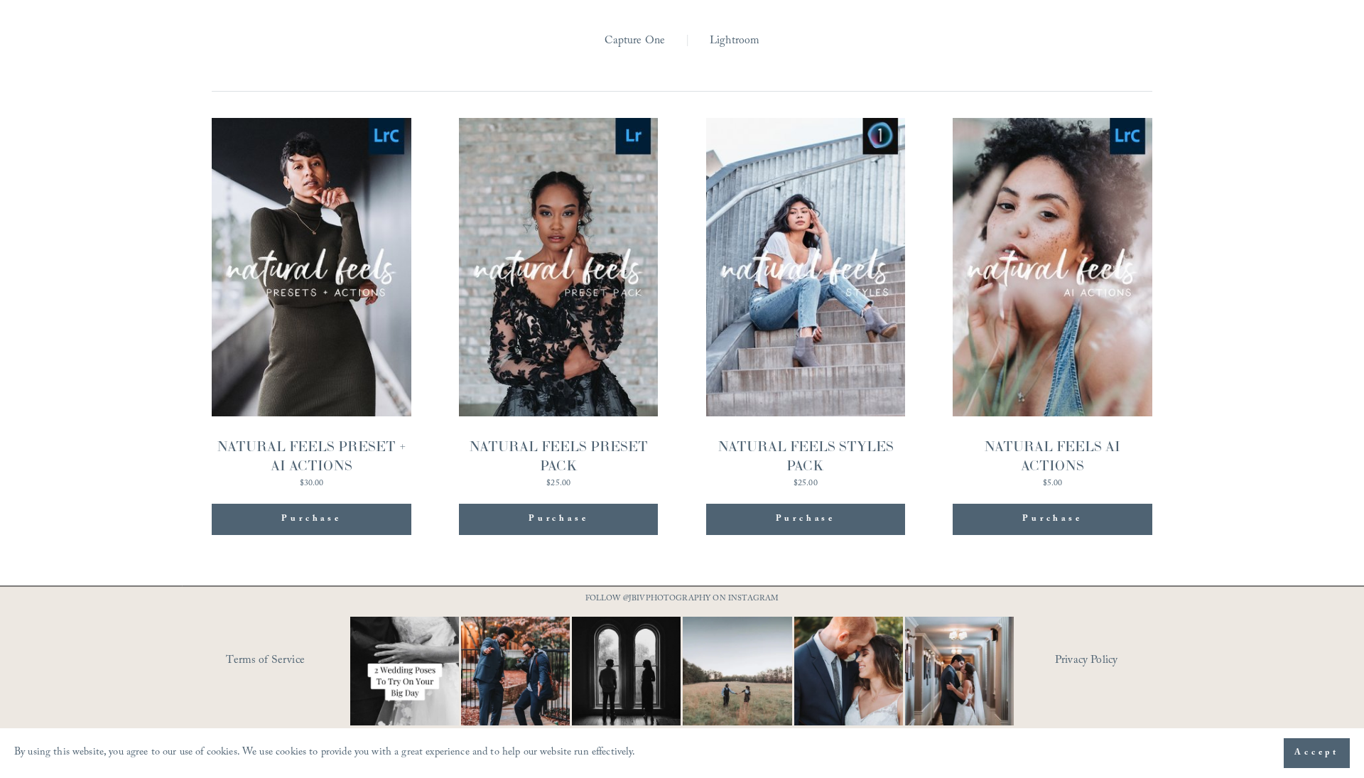
click at [1093, 267] on link "Quick View NATURAL FEELS AI ACTIONS $5.00" at bounding box center [1052, 303] width 199 height 370
